Goal: Find contact information: Find contact information

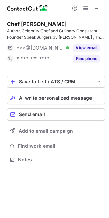
scroll to position [154, 109]
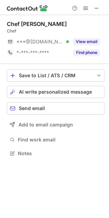
scroll to position [3, 3]
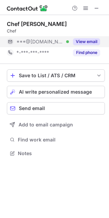
click at [86, 43] on button "View email" at bounding box center [86, 41] width 27 height 7
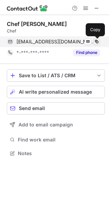
click at [96, 40] on span at bounding box center [96, 41] width 5 height 5
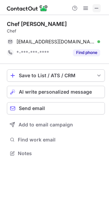
click at [99, 8] on span at bounding box center [96, 7] width 5 height 5
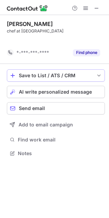
scroll to position [137, 109]
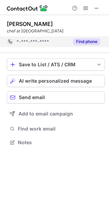
click at [93, 41] on button "Find phone" at bounding box center [86, 41] width 27 height 7
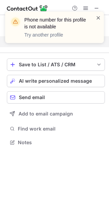
click at [98, 17] on span at bounding box center [97, 17] width 5 height 7
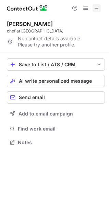
click at [96, 9] on span at bounding box center [96, 7] width 5 height 5
